Goal: Task Accomplishment & Management: Manage account settings

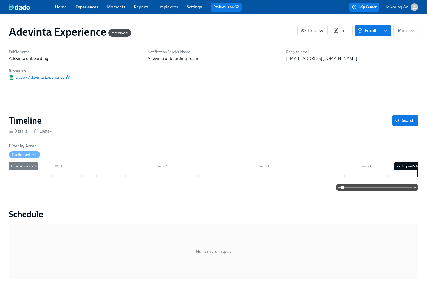
click at [87, 6] on link "Experiences" at bounding box center [86, 6] width 23 height 5
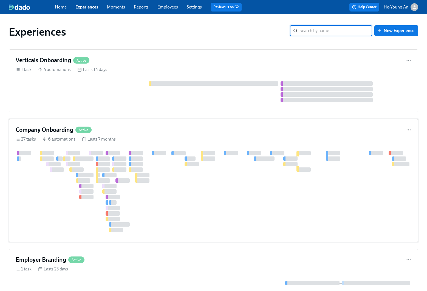
click at [251, 161] on div at bounding box center [373, 191] width 714 height 81
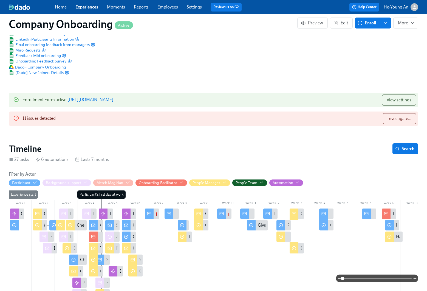
scroll to position [0, 16978]
click at [403, 116] on span "Investigate..." at bounding box center [399, 118] width 24 height 5
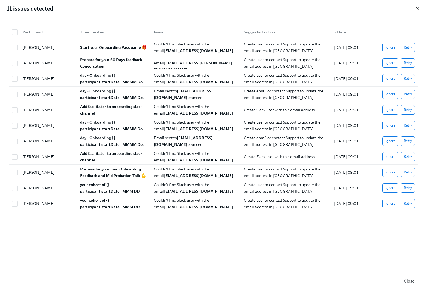
click at [416, 9] on icon "button" at bounding box center [417, 8] width 5 height 5
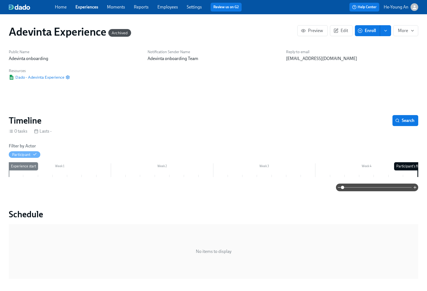
click at [94, 9] on link "Experiences" at bounding box center [86, 6] width 23 height 5
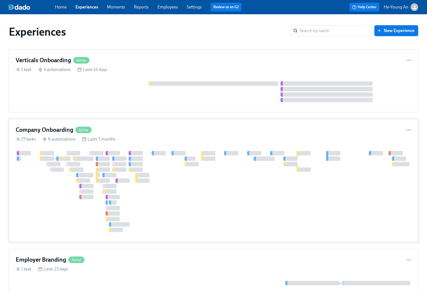
click at [123, 157] on div at bounding box center [119, 159] width 14 height 4
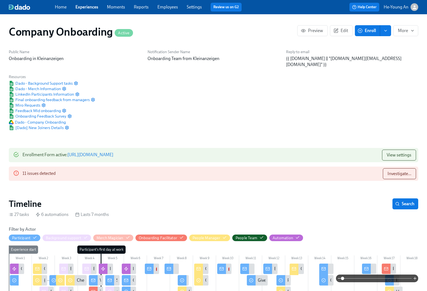
scroll to position [0, 16978]
click at [411, 201] on span "Search" at bounding box center [405, 203] width 18 height 5
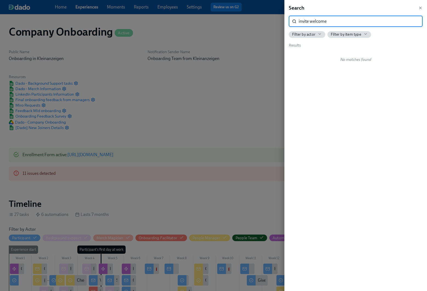
click at [306, 23] on input "invite welcome" at bounding box center [361, 21] width 124 height 11
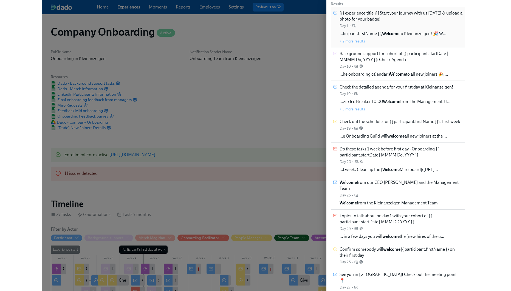
scroll to position [0, 0]
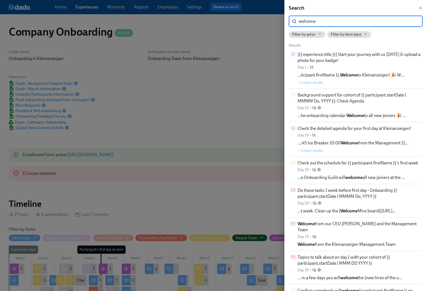
type input "welcome"
click at [317, 36] on div "Filter by actor" at bounding box center [307, 34] width 30 height 5
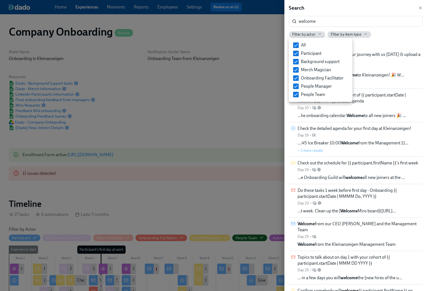
click at [352, 33] on div at bounding box center [213, 145] width 427 height 291
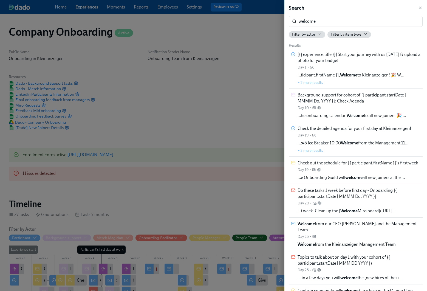
click at [353, 34] on span "Filter by item type" at bounding box center [346, 34] width 30 height 5
click at [332, 44] on span at bounding box center [334, 44] width 5 height 5
click at [332, 44] on input "All" at bounding box center [334, 45] width 5 height 5
checkbox input "false"
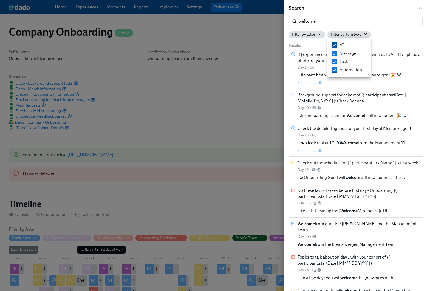
checkbox input "false"
click at [335, 70] on input "Automation" at bounding box center [334, 69] width 5 height 5
checkbox input "true"
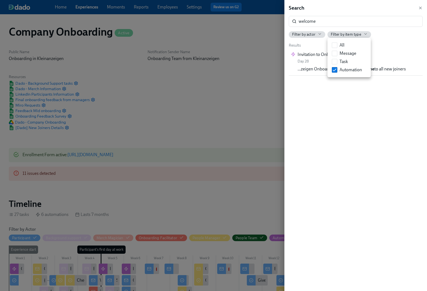
click at [338, 129] on div at bounding box center [213, 145] width 427 height 291
click at [350, 59] on div "Invitation to Onboarding Sessions Day 28" at bounding box center [328, 58] width 63 height 12
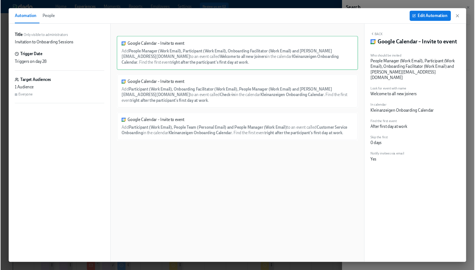
scroll to position [0, 22816]
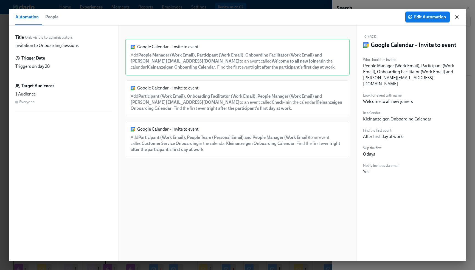
click at [427, 15] on icon "button" at bounding box center [456, 16] width 5 height 5
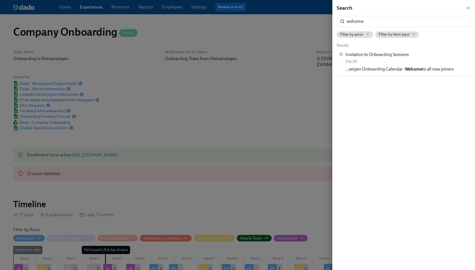
click at [186, 89] on div at bounding box center [237, 135] width 475 height 270
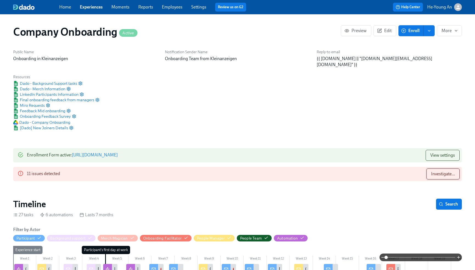
click at [427, 171] on span "Investigate..." at bounding box center [443, 173] width 24 height 5
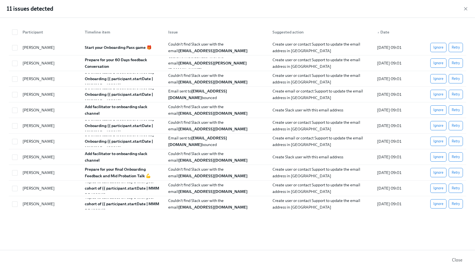
click at [427, 169] on div "Participant Timeline item Issue Suggested action ▲ Date Aleksandra Peteva Petse…" at bounding box center [237, 134] width 475 height 232
click at [427, 8] on icon "button" at bounding box center [465, 8] width 3 height 3
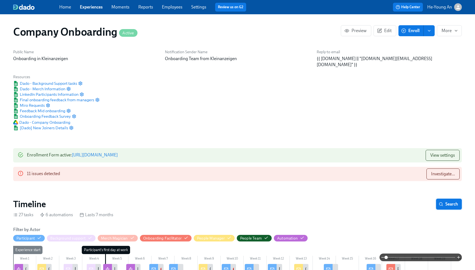
click at [427, 201] on span "Search" at bounding box center [448, 203] width 18 height 5
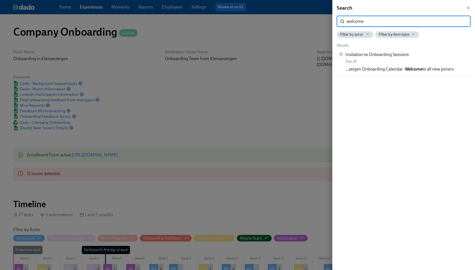
click at [372, 23] on input "welcome" at bounding box center [408, 21] width 124 height 11
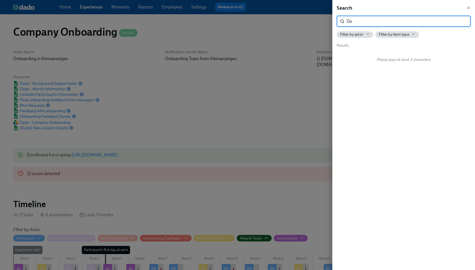
type input "D"
type input "tasks"
click at [409, 35] on div "Filter by item type" at bounding box center [396, 34] width 37 height 5
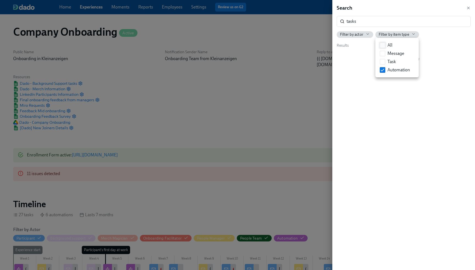
click at [385, 46] on label "All" at bounding box center [385, 45] width 17 height 8
click at [385, 46] on input "All" at bounding box center [382, 45] width 5 height 5
checkbox input "true"
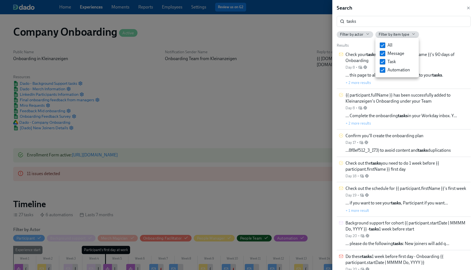
click at [391, 20] on div at bounding box center [237, 135] width 475 height 270
click at [391, 20] on input "tasks" at bounding box center [408, 21] width 124 height 11
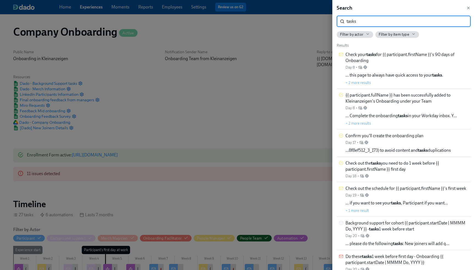
click at [391, 20] on input "tasks" at bounding box center [408, 21] width 124 height 11
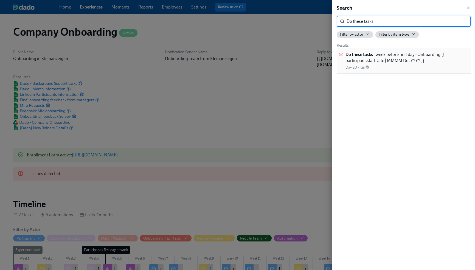
type input "Do these tasks"
click at [401, 55] on span "Do these tasks 1 week before first day - Onboarding {{ participant.startDate | …" at bounding box center [406, 58] width 123 height 12
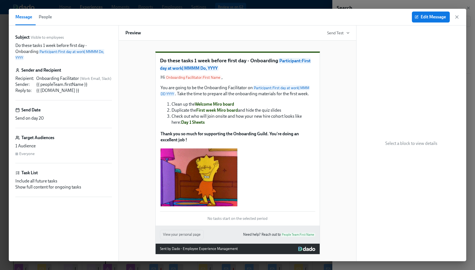
click at [50, 16] on span "People" at bounding box center [45, 17] width 13 height 8
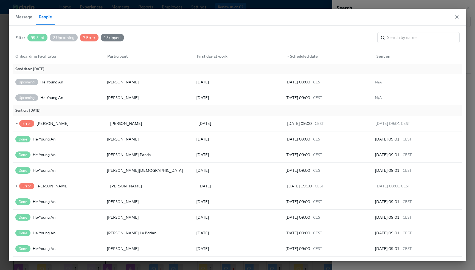
click at [27, 16] on span "Message" at bounding box center [23, 17] width 17 height 8
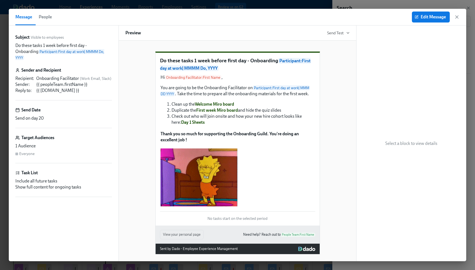
click at [48, 19] on span "People" at bounding box center [45, 17] width 13 height 8
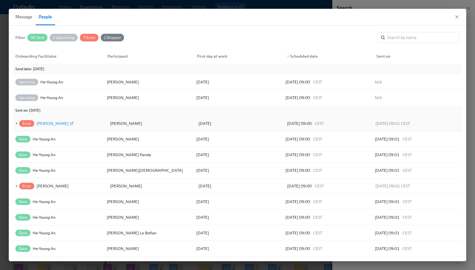
click at [45, 125] on div "[PERSON_NAME]" at bounding box center [52, 123] width 32 height 7
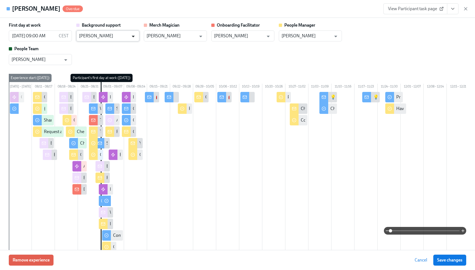
click at [133, 33] on icon "Open" at bounding box center [132, 36] width 7 height 7
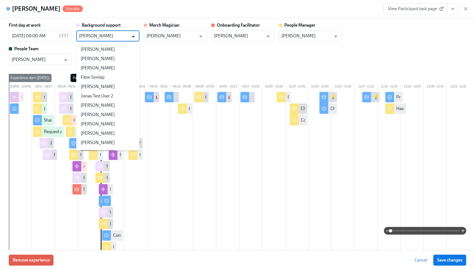
scroll to position [5158, 0]
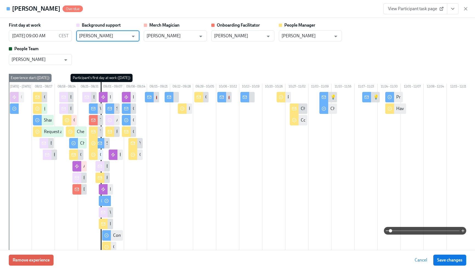
click at [125, 37] on input "[PERSON_NAME]" at bounding box center [104, 35] width 50 height 11
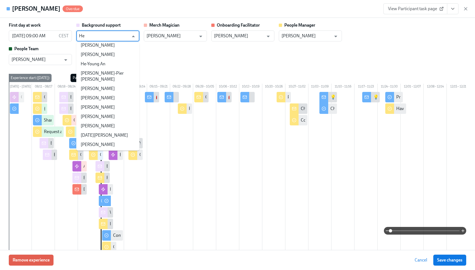
scroll to position [0, 0]
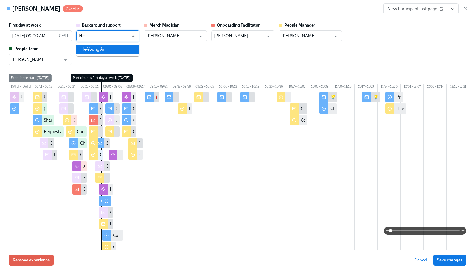
click at [121, 52] on li "He-Young An" at bounding box center [107, 49] width 63 height 9
type input "He-Young An"
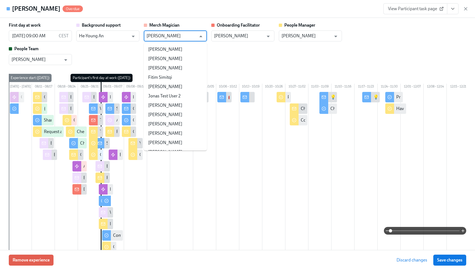
click at [166, 34] on input "[PERSON_NAME]" at bounding box center [171, 35] width 50 height 11
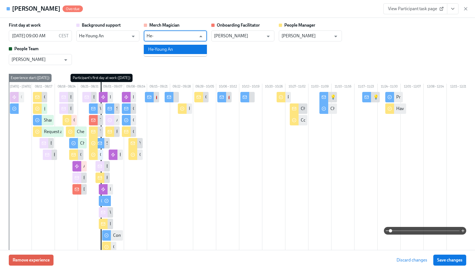
click at [173, 51] on li "He-Young An" at bounding box center [175, 49] width 63 height 9
type input "He-Young An"
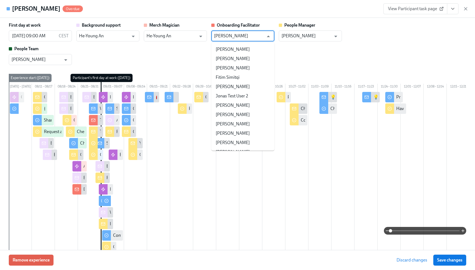
click at [237, 35] on input "[PERSON_NAME]" at bounding box center [239, 35] width 50 height 11
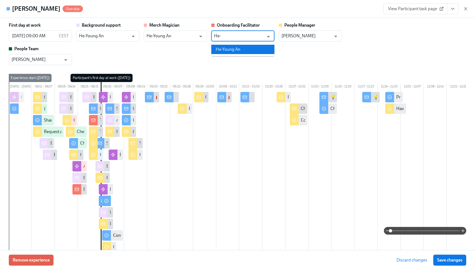
click at [240, 54] on li "He-Young An" at bounding box center [242, 49] width 63 height 9
type input "He-Young An"
click at [336, 82] on div "Monday 08/04 – 08/10 08/11 – 08/17 08/18 – 08/24 08/25 – 08/31 09/01 – 09/07 09…" at bounding box center [237, 170] width 457 height 192
click at [427, 259] on span "Save changes" at bounding box center [449, 259] width 25 height 5
type input "He-Young An"
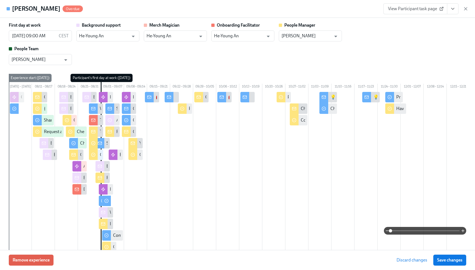
type input "He-Young An"
click at [427, 257] on span "Save changes" at bounding box center [449, 259] width 25 height 5
click at [427, 7] on icon "button" at bounding box center [465, 8] width 5 height 5
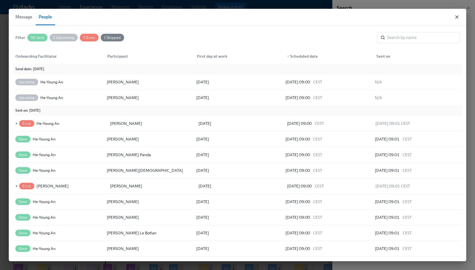
click at [427, 17] on icon "button" at bounding box center [456, 17] width 3 height 3
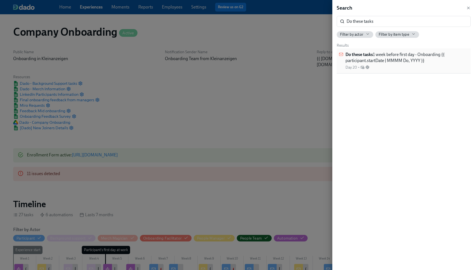
click at [411, 63] on span "Do these tasks 1 week before first day - Onboarding {{ participant.startDate | …" at bounding box center [406, 58] width 123 height 12
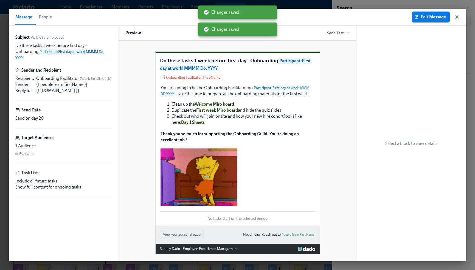
click at [46, 17] on span "People" at bounding box center [45, 17] width 13 height 8
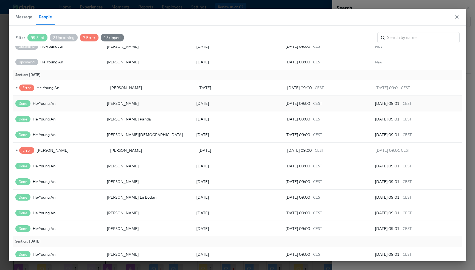
scroll to position [25, 0]
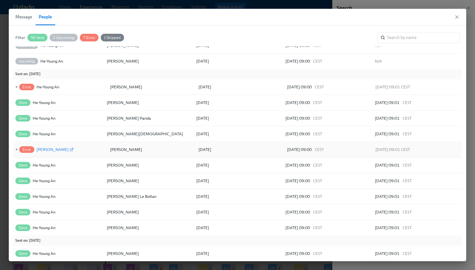
click at [70, 149] on icon at bounding box center [72, 149] width 4 height 4
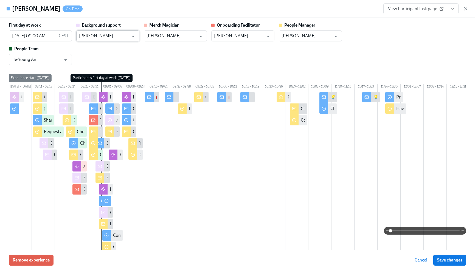
click at [115, 41] on input "[PERSON_NAME]" at bounding box center [104, 35] width 50 height 11
click at [115, 49] on li "He-Young An" at bounding box center [107, 49] width 63 height 9
type input "He-Young An"
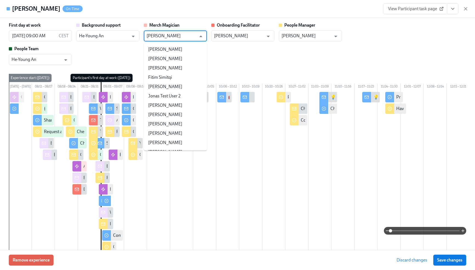
click at [173, 33] on input "[PERSON_NAME]" at bounding box center [171, 35] width 50 height 11
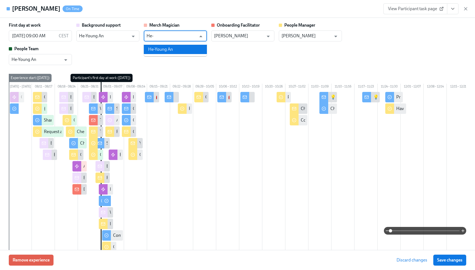
click at [179, 46] on li "He-Young An" at bounding box center [175, 49] width 63 height 9
type input "He-Young An"
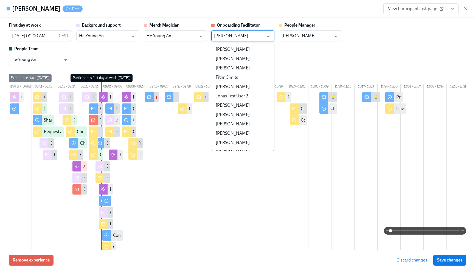
click at [236, 33] on input "[PERSON_NAME]" at bounding box center [239, 35] width 50 height 11
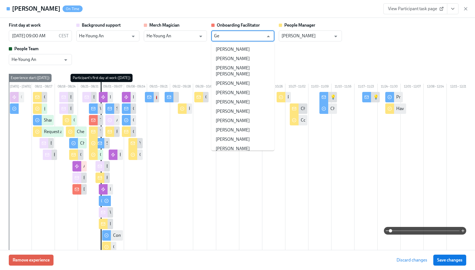
type input "G"
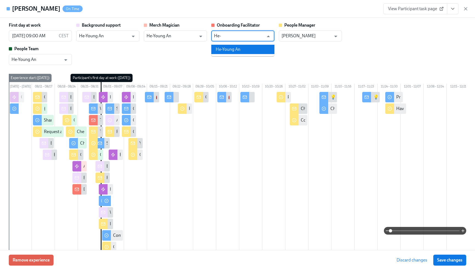
click at [237, 49] on li "He-Young An" at bounding box center [242, 49] width 63 height 9
type input "He-Young An"
click at [319, 63] on div "First day at work 09/01/2025 09:00 AM CEST ​ Background support He-Young An ​ M…" at bounding box center [237, 43] width 457 height 43
click at [427, 259] on span "Save changes" at bounding box center [449, 259] width 25 height 5
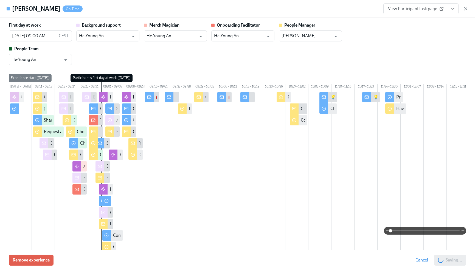
type input "He-Young An"
click at [427, 9] on icon "button" at bounding box center [465, 8] width 5 height 5
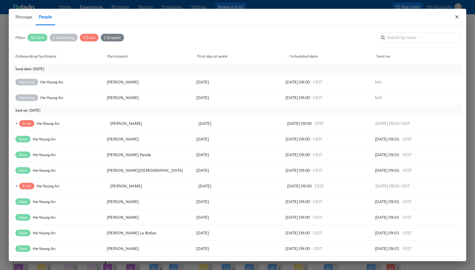
click at [457, 17] on icon "button" at bounding box center [456, 16] width 5 height 5
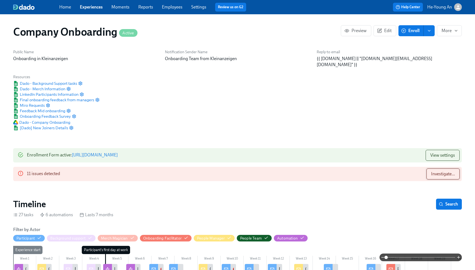
click at [447, 171] on span "Investigate..." at bounding box center [443, 173] width 24 height 5
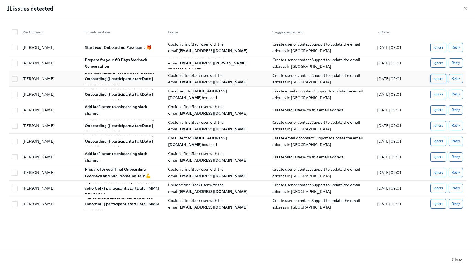
click at [440, 80] on span "Ignore" at bounding box center [438, 78] width 10 height 5
click at [442, 93] on span "Ignore" at bounding box center [438, 94] width 10 height 5
click at [442, 109] on span "Ignore" at bounding box center [438, 109] width 10 height 5
click at [440, 138] on span "Ignore" at bounding box center [438, 140] width 10 height 5
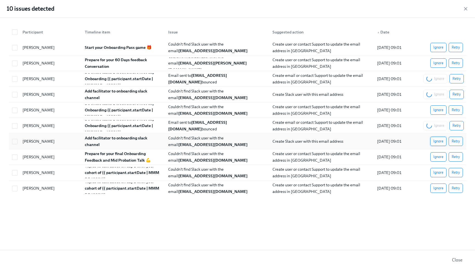
click at [439, 142] on span "Ignore" at bounding box center [438, 140] width 10 height 5
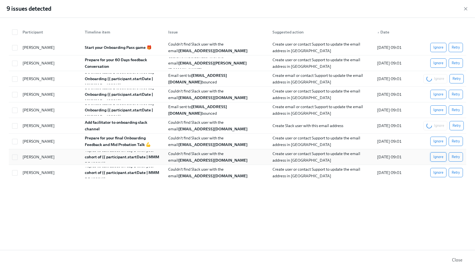
click at [441, 170] on span "Ignore" at bounding box center [438, 172] width 10 height 5
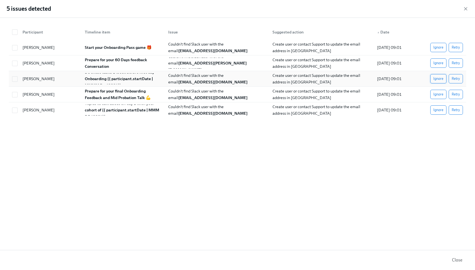
click at [440, 79] on span "Ignore" at bounding box center [438, 78] width 10 height 5
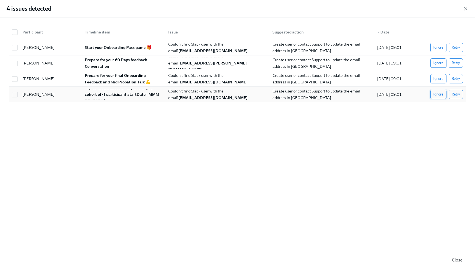
click at [440, 94] on span "Ignore" at bounding box center [438, 94] width 10 height 5
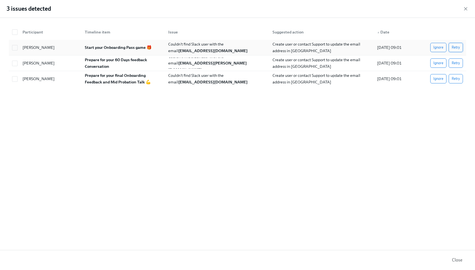
click at [454, 48] on span "Retry" at bounding box center [455, 47] width 8 height 5
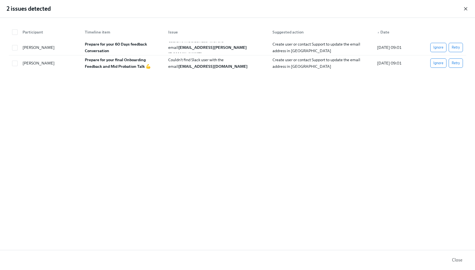
click at [465, 8] on icon "button" at bounding box center [465, 8] width 5 height 5
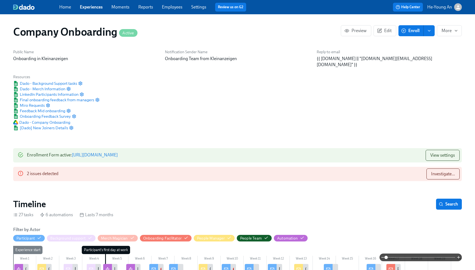
click at [177, 4] on link "Employees" at bounding box center [172, 6] width 21 height 5
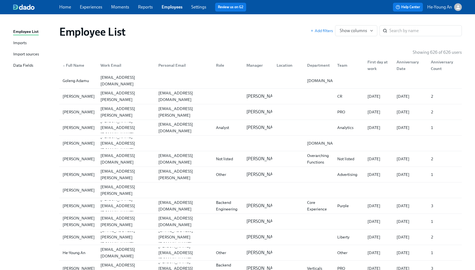
click at [23, 41] on div "Imports" at bounding box center [19, 43] width 13 height 7
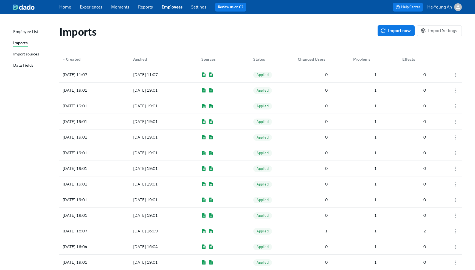
click at [24, 51] on div "Import sources" at bounding box center [26, 54] width 26 height 7
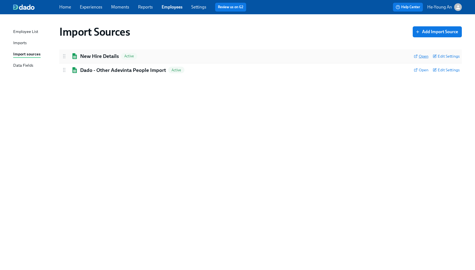
click at [424, 57] on span "Open" at bounding box center [420, 55] width 15 height 5
click at [65, 12] on div "Home Experiences Moments Reports Employees Settings Review us on G2 Help Center…" at bounding box center [237, 7] width 475 height 14
click at [96, 9] on link "Experiences" at bounding box center [91, 6] width 22 height 5
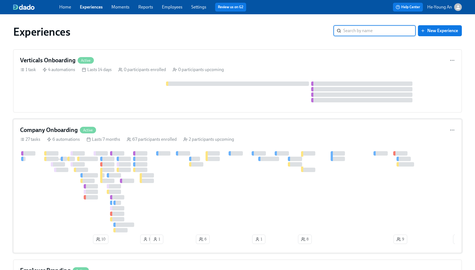
click at [139, 162] on div at bounding box center [140, 164] width 14 height 4
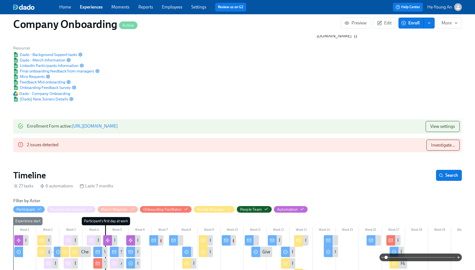
scroll to position [46, 0]
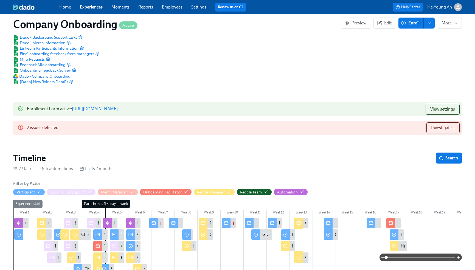
click at [447, 125] on span "Investigate..." at bounding box center [443, 127] width 24 height 5
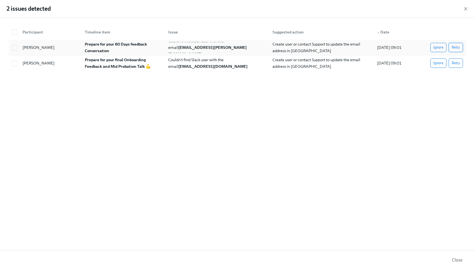
click at [456, 47] on span "Retry" at bounding box center [455, 47] width 8 height 5
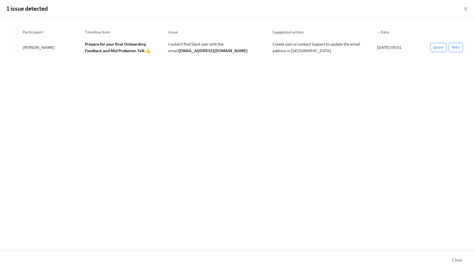
scroll to position [0, 22852]
click at [439, 48] on span "Ignore" at bounding box center [438, 47] width 10 height 5
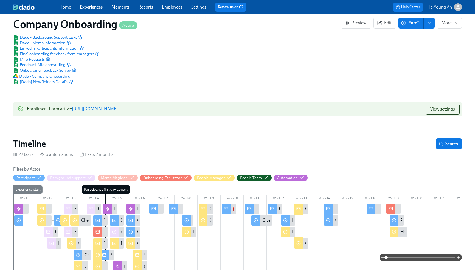
click at [173, 10] on div "Home Experiences Moments Reports Employees Settings Review us on G2" at bounding box center [159, 7] width 201 height 9
click at [173, 9] on link "Employees" at bounding box center [172, 6] width 21 height 5
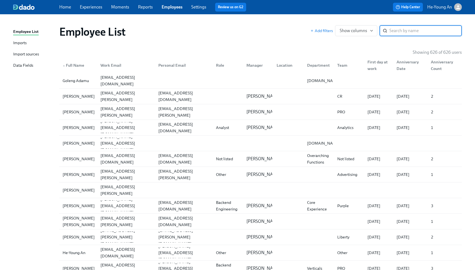
click at [423, 30] on input "search" at bounding box center [425, 30] width 72 height 11
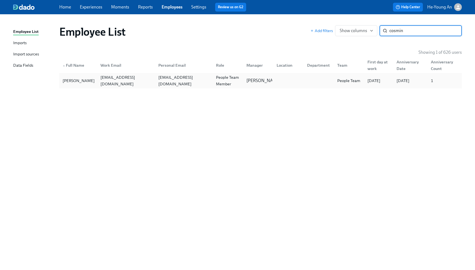
type input "cosmin"
click at [178, 79] on div "[EMAIL_ADDRESS][DOMAIN_NAME]" at bounding box center [183, 80] width 55 height 13
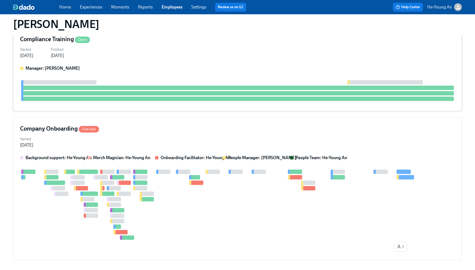
scroll to position [101, 0]
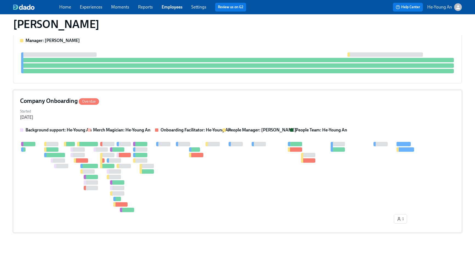
click at [191, 115] on div "Started [DATE]" at bounding box center [237, 113] width 435 height 13
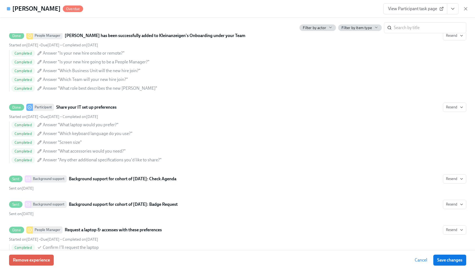
scroll to position [490, 0]
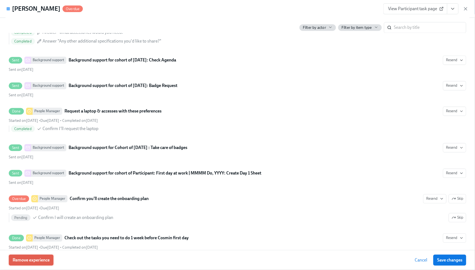
click at [36, 260] on span "Remove experience" at bounding box center [31, 259] width 37 height 5
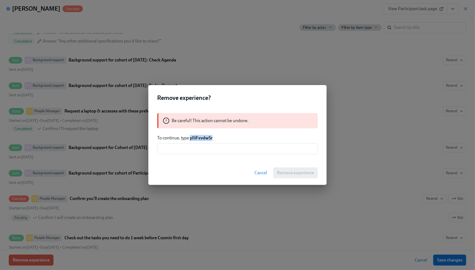
drag, startPoint x: 190, startPoint y: 138, endPoint x: 217, endPoint y: 139, distance: 27.1
click at [217, 139] on p "To continue, type yIIiFxvdwSr" at bounding box center [237, 138] width 161 height 6
copy strong "yIIiFxvdwSr"
click at [203, 151] on input "text" at bounding box center [237, 148] width 161 height 11
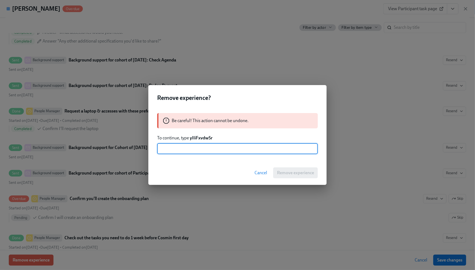
paste input "yIIiFxvdwSr"
type input "yIIiFxvdwSr"
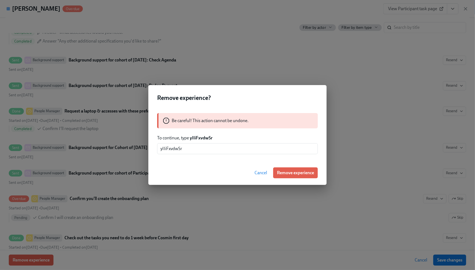
click at [243, 174] on div "Cancel Remove experience" at bounding box center [237, 173] width 178 height 24
click at [304, 172] on span "Remove experience" at bounding box center [295, 172] width 37 height 5
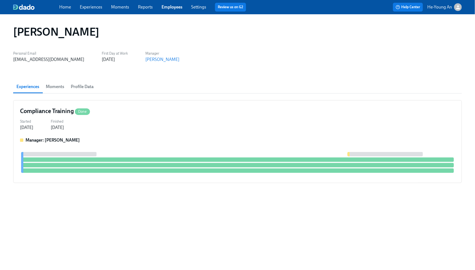
scroll to position [0, 0]
click at [178, 132] on div "Compliance Training Done Started [DATE] Finished [DATE] Manager: [PERSON_NAME]" at bounding box center [237, 141] width 449 height 83
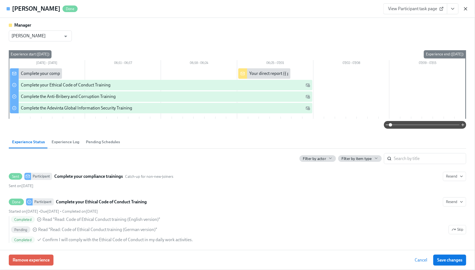
click at [467, 8] on icon "button" at bounding box center [465, 8] width 5 height 5
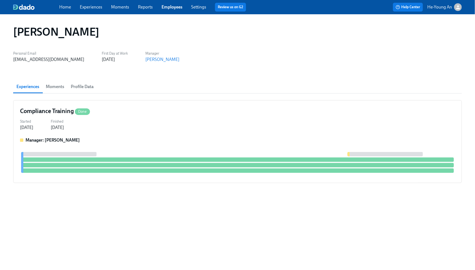
click at [68, 6] on link "Home" at bounding box center [65, 6] width 12 height 5
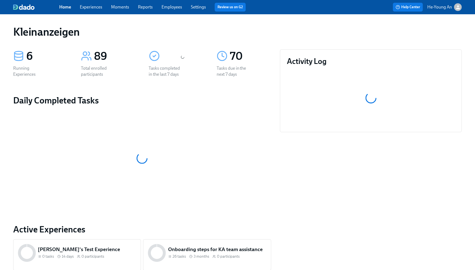
click at [85, 5] on link "Experiences" at bounding box center [91, 6] width 22 height 5
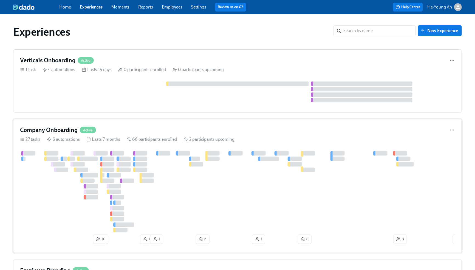
click at [125, 170] on div at bounding box center [124, 170] width 14 height 4
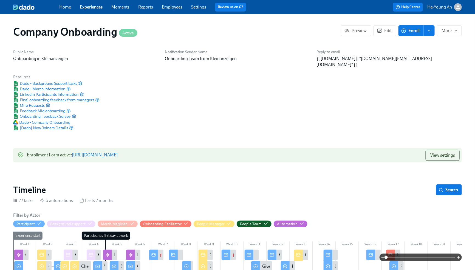
scroll to position [0, 16978]
click at [445, 187] on span "Search" at bounding box center [449, 189] width 18 height 5
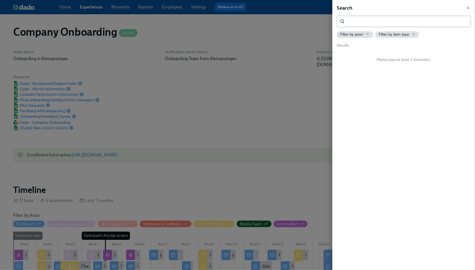
click at [423, 24] on input "search" at bounding box center [409, 21] width 124 height 11
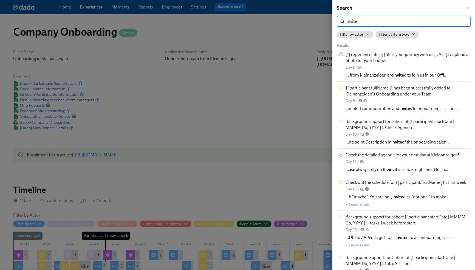
type input "invite"
click at [0, 0] on icon "button" at bounding box center [0, 0] width 0 height 0
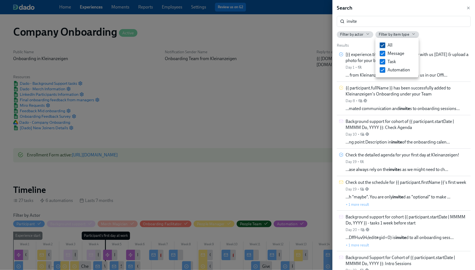
click at [384, 47] on input "All" at bounding box center [382, 45] width 5 height 5
checkbox input "false"
click at [383, 71] on input "Automation" at bounding box center [382, 69] width 5 height 5
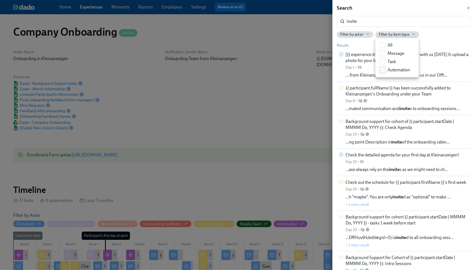
checkbox input "true"
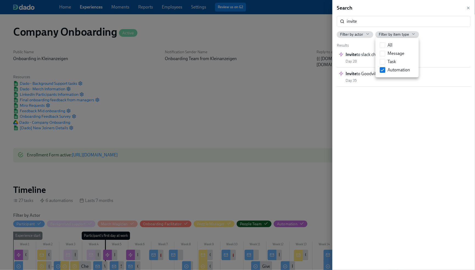
click at [368, 116] on div at bounding box center [237, 135] width 475 height 270
click at [404, 22] on input "invite" at bounding box center [409, 21] width 124 height 11
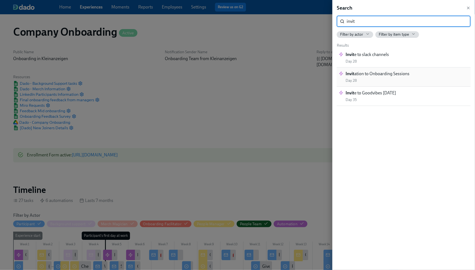
type input "invit"
click at [393, 79] on div "Invit ation to Onboarding Sessions Day 28" at bounding box center [377, 77] width 64 height 12
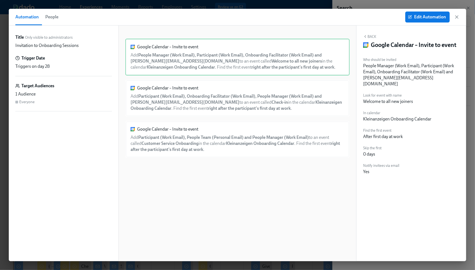
click at [55, 17] on span "People" at bounding box center [51, 17] width 13 height 8
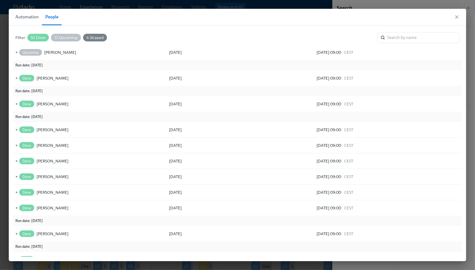
scroll to position [192, 0]
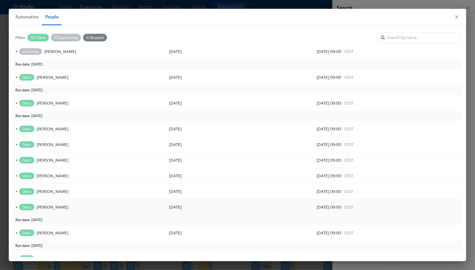
click at [18, 205] on span "►" at bounding box center [16, 207] width 4 height 6
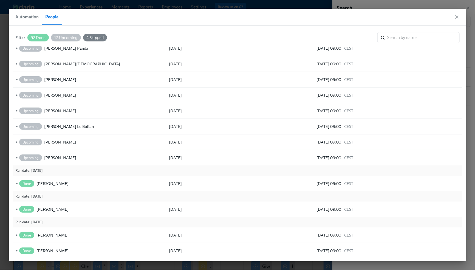
scroll to position [84, 0]
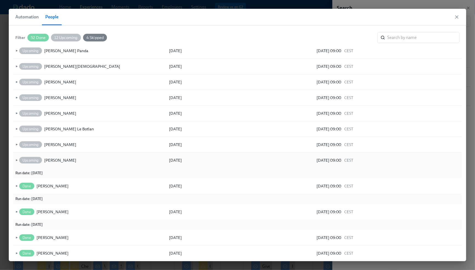
click at [16, 159] on span "►" at bounding box center [16, 160] width 4 height 6
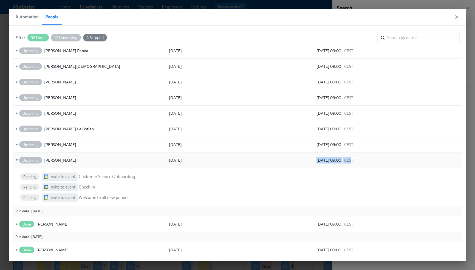
drag, startPoint x: 315, startPoint y: 160, endPoint x: 360, endPoint y: 161, distance: 44.4
click at [354, 161] on div "[DATE] 09:00 CEST" at bounding box center [334, 160] width 39 height 7
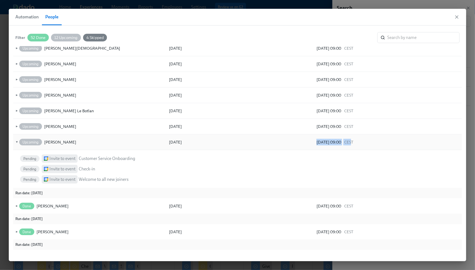
scroll to position [110, 0]
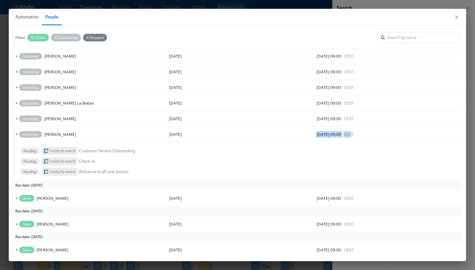
click at [20, 19] on span "Automation" at bounding box center [26, 17] width 23 height 8
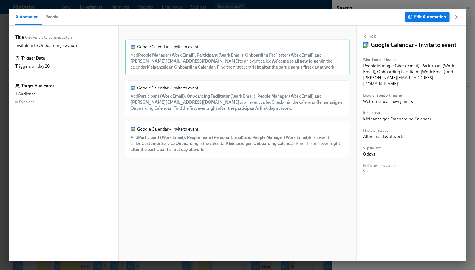
click at [439, 16] on span "Edit Automation" at bounding box center [427, 16] width 37 height 5
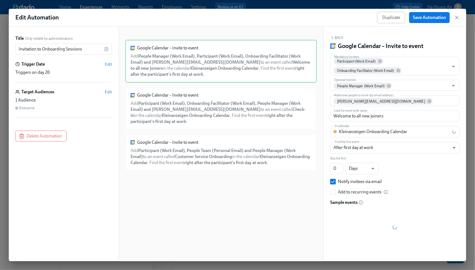
click at [397, 20] on span "Duplicate" at bounding box center [391, 17] width 18 height 5
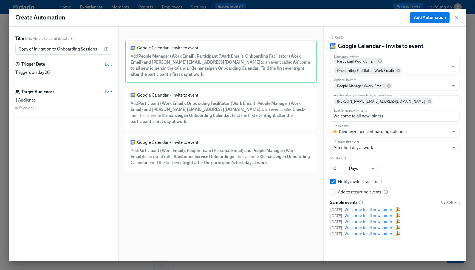
click at [107, 63] on span "Edit" at bounding box center [108, 63] width 7 height 5
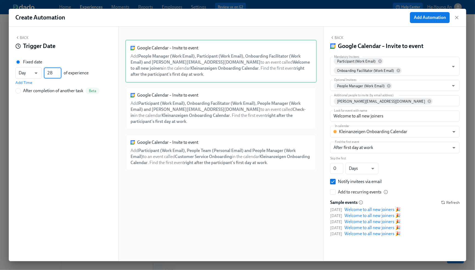
click at [53, 72] on input "28" at bounding box center [53, 72] width 18 height 11
click at [60, 71] on input "1" at bounding box center [53, 72] width 18 height 11
click at [60, 71] on input "2" at bounding box center [53, 72] width 18 height 11
click at [60, 71] on input "3" at bounding box center [53, 72] width 18 height 11
click at [60, 71] on input "4" at bounding box center [53, 72] width 18 height 11
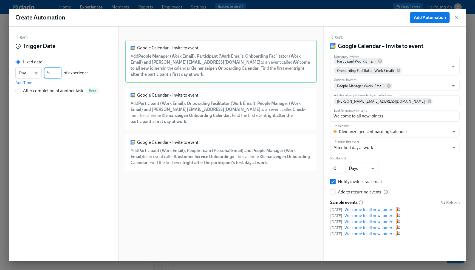
click at [60, 71] on input "5" at bounding box center [53, 72] width 18 height 11
click at [60, 71] on input "6" at bounding box center [53, 72] width 18 height 11
click at [60, 71] on input "7" at bounding box center [53, 72] width 18 height 11
click at [60, 71] on input "8" at bounding box center [53, 72] width 18 height 11
click at [60, 71] on input "9" at bounding box center [53, 72] width 18 height 11
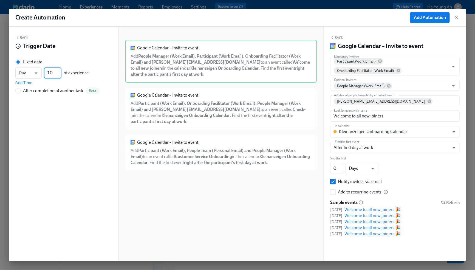
click at [60, 71] on input "10" at bounding box center [53, 72] width 18 height 11
click at [60, 71] on input "11" at bounding box center [53, 72] width 18 height 11
click at [60, 71] on input "12" at bounding box center [53, 72] width 18 height 11
click at [60, 71] on input "13" at bounding box center [53, 72] width 18 height 11
type input "14"
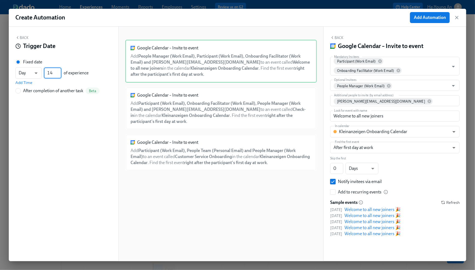
click at [60, 71] on input "14" at bounding box center [53, 72] width 18 height 11
click at [69, 163] on div "Back Trigger Date Fixed date Day d ​ 14 ​ of experience Add Time After completi…" at bounding box center [64, 144] width 110 height 234
click at [381, 60] on icon at bounding box center [380, 61] width 4 height 4
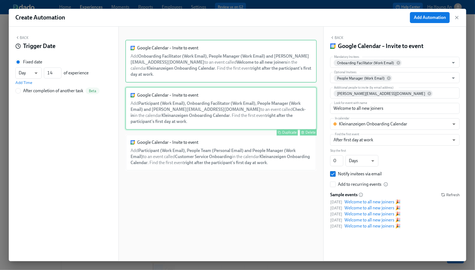
click at [266, 114] on div "Google Calendar – Invite to event Add Participant (Work Email), Onboarding Faci…" at bounding box center [220, 108] width 191 height 43
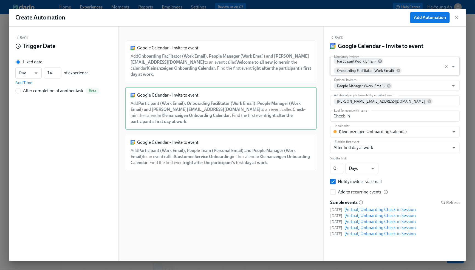
click at [380, 60] on icon at bounding box center [380, 61] width 4 height 4
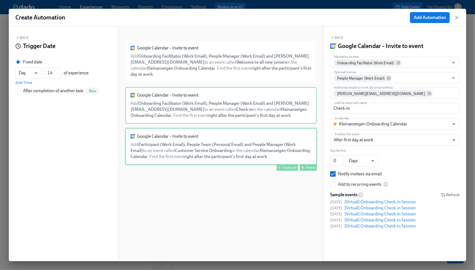
click at [233, 149] on div "Google Calendar – Invite to event Add Participant (Work Email), People Team (Pe…" at bounding box center [220, 146] width 191 height 37
type input "Customer Service Onboarding"
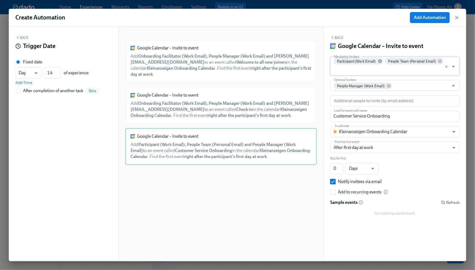
click at [379, 62] on icon at bounding box center [380, 61] width 4 height 4
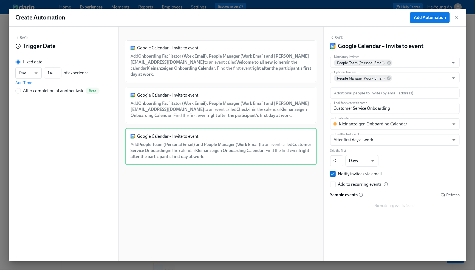
click at [277, 194] on div "Google Calendar – Invite to event Add Onboarding Facilitator (Work Email), Peop…" at bounding box center [220, 148] width 191 height 217
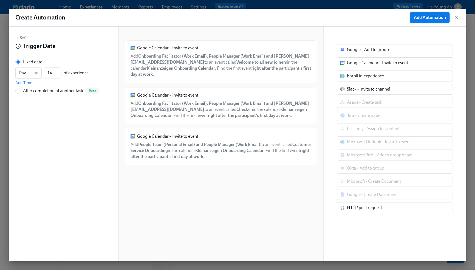
click at [438, 20] on span "Add Automation" at bounding box center [430, 17] width 32 height 5
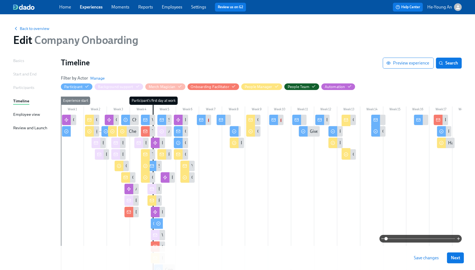
click at [430, 261] on button "Save changes" at bounding box center [426, 257] width 33 height 11
click at [454, 63] on span "Search" at bounding box center [449, 62] width 18 height 5
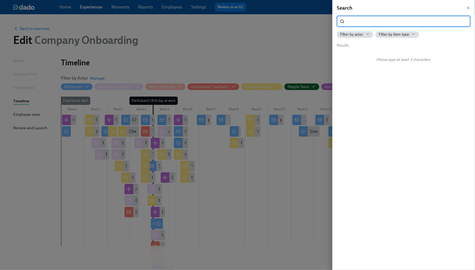
click at [369, 22] on input "search" at bounding box center [409, 21] width 124 height 11
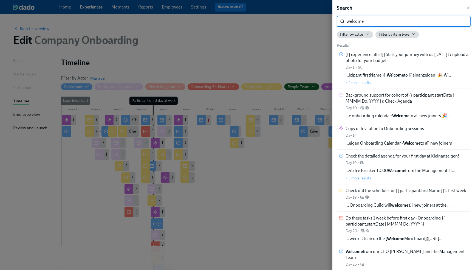
type input "welcome"
click at [469, 10] on div "Search" at bounding box center [404, 7] width 134 height 7
click at [469, 9] on icon "button" at bounding box center [468, 8] width 4 height 4
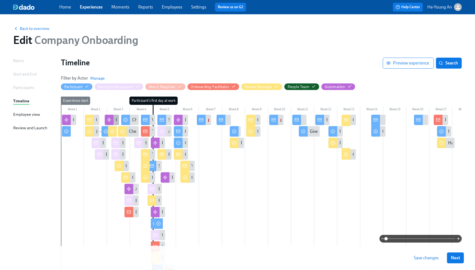
click at [116, 118] on div "Copy of Invitation to Onboarding Sessions" at bounding box center [155, 120] width 78 height 6
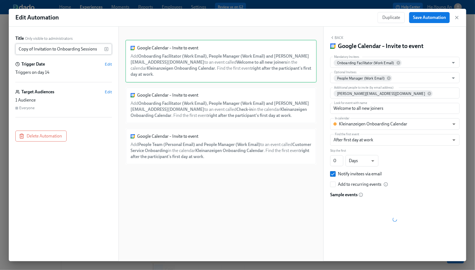
click at [42, 53] on input "Copy of Invitation to Onboarding Sessions" at bounding box center [59, 49] width 89 height 11
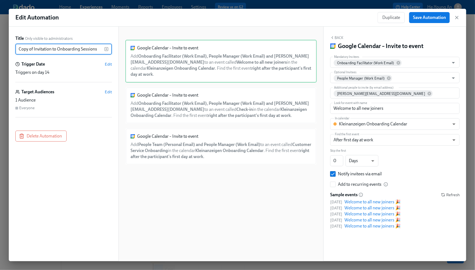
drag, startPoint x: 34, startPoint y: 48, endPoint x: -27, endPoint y: 48, distance: 60.3
click at [0, 48] on html "Home Experiences Moments Reports Employees Settings Review us on G2 Help Center…" at bounding box center [237, 169] width 475 height 339
type input "Manager Invitation to Onboarding Sessions"
click at [107, 64] on span "Edit" at bounding box center [108, 63] width 7 height 5
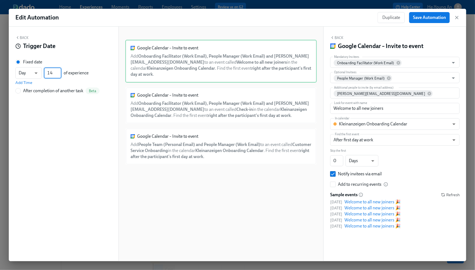
click at [53, 74] on input "14" at bounding box center [53, 72] width 18 height 11
click at [59, 71] on input "15" at bounding box center [53, 72] width 18 height 11
click at [59, 71] on input "16" at bounding box center [53, 72] width 18 height 11
click at [58, 71] on input "23" at bounding box center [53, 72] width 18 height 11
click at [58, 70] on input "24" at bounding box center [53, 72] width 18 height 11
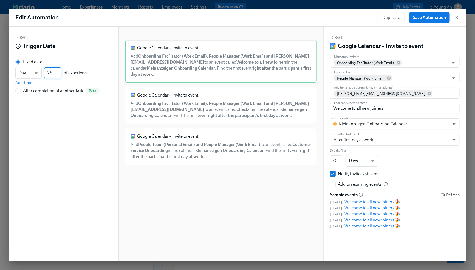
click at [58, 70] on input "25" at bounding box center [53, 72] width 18 height 11
click at [58, 70] on input "26" at bounding box center [53, 72] width 18 height 11
click at [58, 70] on input "27" at bounding box center [53, 72] width 18 height 11
type input "28"
click at [58, 70] on input "28" at bounding box center [53, 72] width 18 height 11
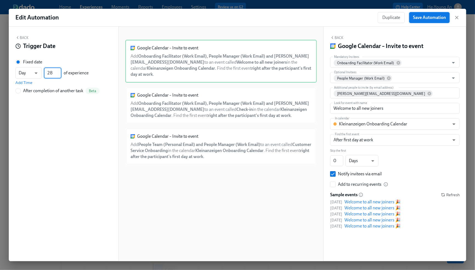
click at [429, 18] on span "Save Automation" at bounding box center [429, 17] width 33 height 5
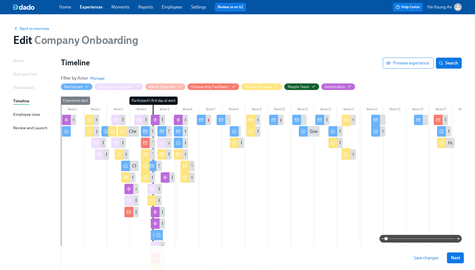
click at [427, 259] on span "Save changes" at bounding box center [426, 257] width 25 height 5
click at [449, 62] on span "Search" at bounding box center [449, 62] width 18 height 5
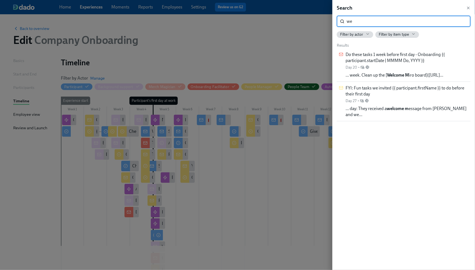
type input "w"
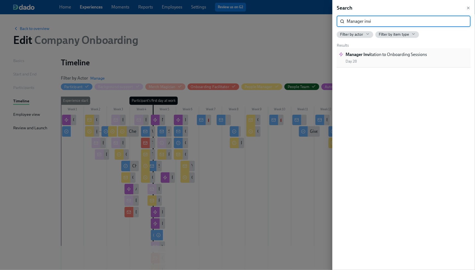
type input "Manager invi"
click at [422, 60] on div "Manager Invi tation to Onboarding Sessions Day 28" at bounding box center [385, 58] width 81 height 12
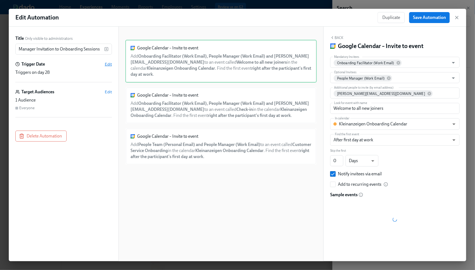
click at [108, 65] on span "Edit" at bounding box center [108, 63] width 7 height 5
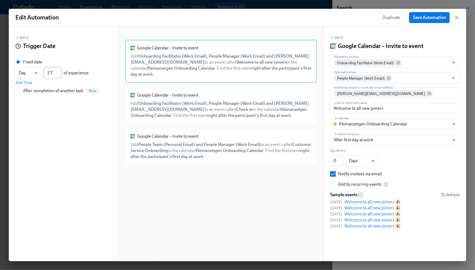
click at [59, 75] on input "27" at bounding box center [53, 72] width 18 height 11
click at [59, 75] on input "26" at bounding box center [53, 72] width 18 height 11
click at [59, 75] on input "25" at bounding box center [53, 72] width 18 height 11
click at [59, 75] on input "24" at bounding box center [53, 72] width 18 height 11
click at [59, 75] on input "23" at bounding box center [53, 72] width 18 height 11
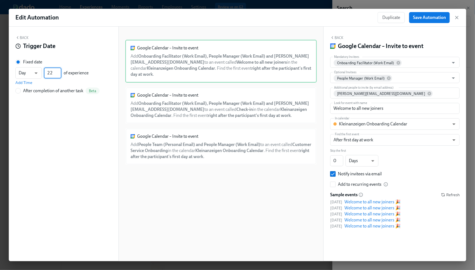
click at [59, 75] on input "22" at bounding box center [53, 72] width 18 height 11
click at [59, 75] on input "21" at bounding box center [53, 72] width 18 height 11
click at [59, 75] on input "20" at bounding box center [53, 72] width 18 height 11
click at [59, 75] on input "19" at bounding box center [53, 72] width 18 height 11
click at [59, 75] on input "18" at bounding box center [53, 72] width 18 height 11
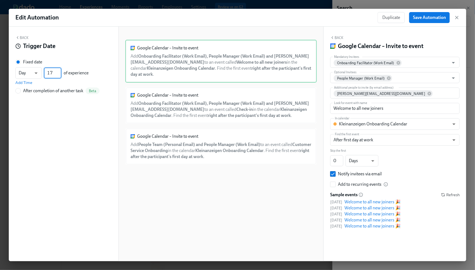
click at [59, 75] on input "17" at bounding box center [53, 72] width 18 height 11
click at [59, 75] on input "16" at bounding box center [53, 72] width 18 height 11
click at [59, 75] on input "15" at bounding box center [53, 72] width 18 height 11
type input "14"
click at [59, 75] on input "14" at bounding box center [53, 72] width 18 height 11
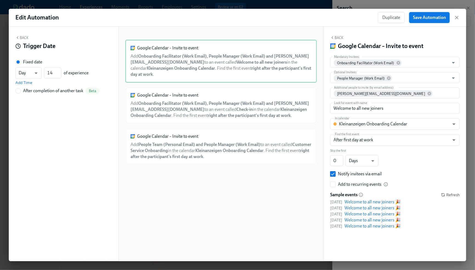
click at [431, 19] on span "Save Automation" at bounding box center [429, 17] width 33 height 5
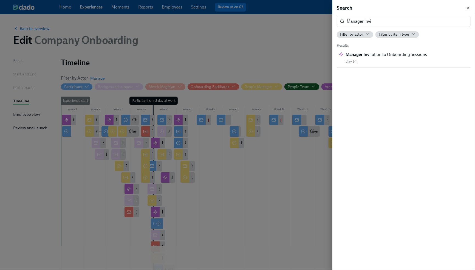
click at [467, 7] on icon "button" at bounding box center [468, 8] width 4 height 4
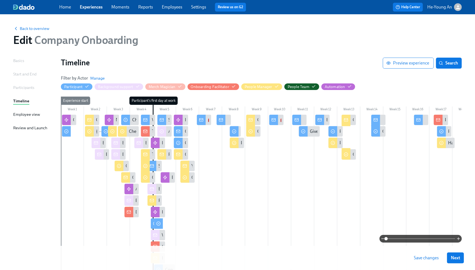
click at [429, 261] on button "Save changes" at bounding box center [426, 257] width 33 height 11
